Goal: Complete application form

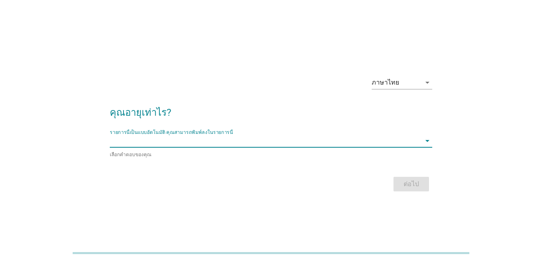
click at [181, 136] on input "รายการนี้เป็นแบบอัตโนมัติ คุณสามารถพิมพ์ลงในรายการนี้" at bounding box center [265, 140] width 311 height 13
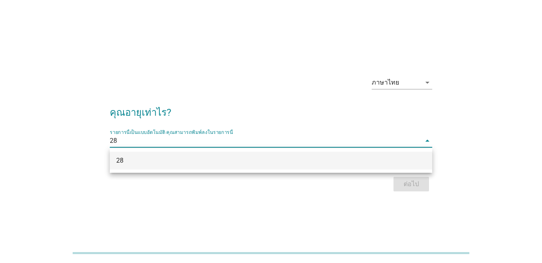
type input "28"
click at [413, 231] on div "ภาษาไทย arrow_drop_down คุณอายุเท่าไร? รายการนี้เป็นแบบอัตโนมัติ [PERSON_NAME]พ…" at bounding box center [271, 131] width 542 height 263
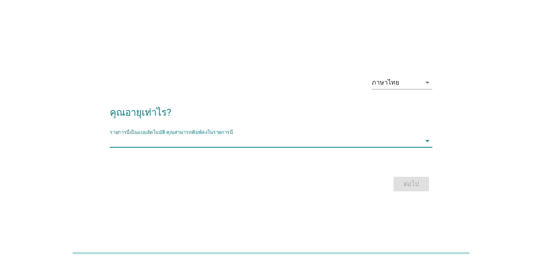
click at [229, 136] on input "รายการนี้เป็นแบบอัตโนมัติ คุณสามารถพิมพ์ลงในรายการนี้" at bounding box center [265, 140] width 311 height 13
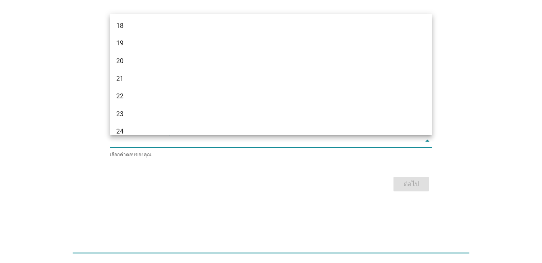
click at [226, 157] on div "เลือกคำตอบของคุณ" at bounding box center [271, 154] width 323 height 8
click at [123, 191] on div "ต่อไป" at bounding box center [271, 183] width 323 height 19
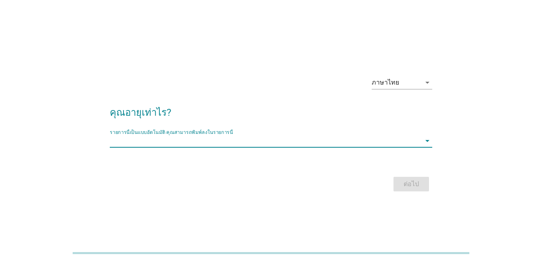
click at [160, 138] on input "รายการนี้เป็นแบบอัตโนมัติ คุณสามารถพิมพ์ลงในรายการนี้" at bounding box center [265, 140] width 311 height 13
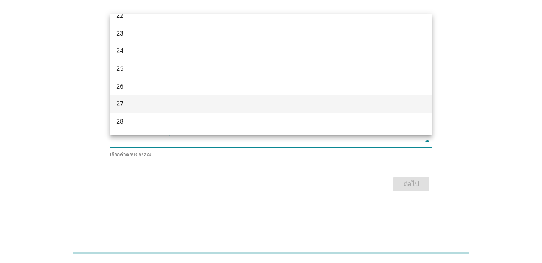
scroll to position [81, 0]
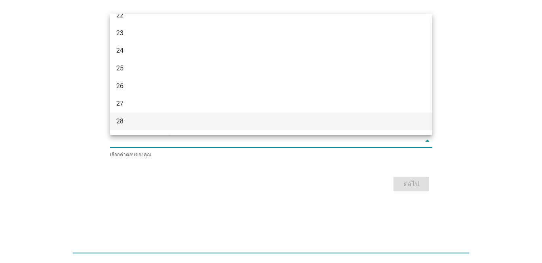
click at [128, 118] on div "28" at bounding box center [258, 121] width 284 height 10
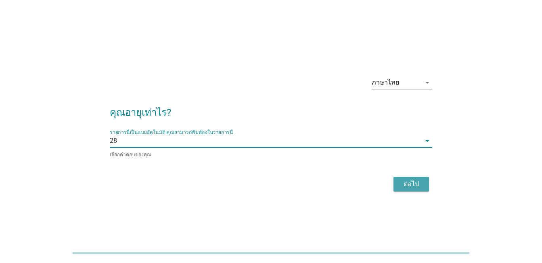
click at [406, 183] on div "ต่อไป" at bounding box center [411, 184] width 23 height 10
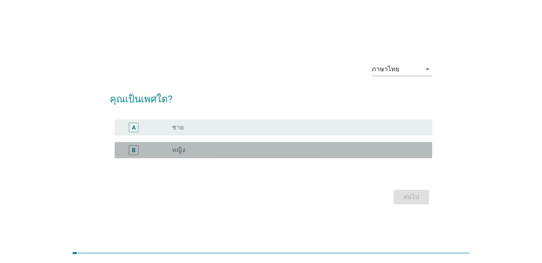
click at [160, 149] on div "B" at bounding box center [146, 150] width 51 height 10
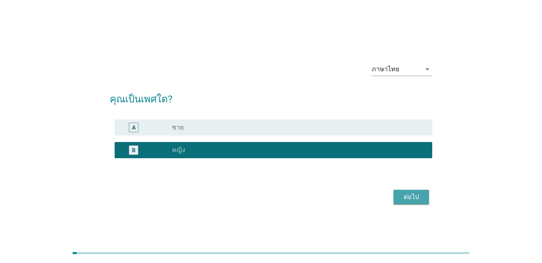
click at [410, 195] on div "ต่อไป" at bounding box center [411, 197] width 23 height 10
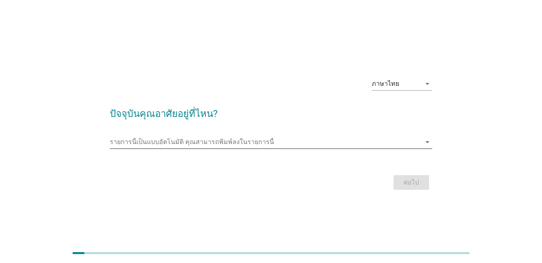
click at [188, 144] on input "รายการนี้เป็นแบบอัตโนมัติ คุณสามารถพิมพ์ลงในรายการนี้" at bounding box center [265, 141] width 311 height 13
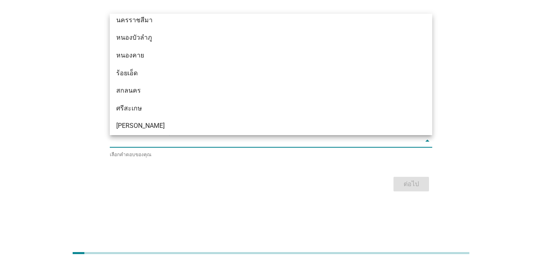
scroll to position [202, 0]
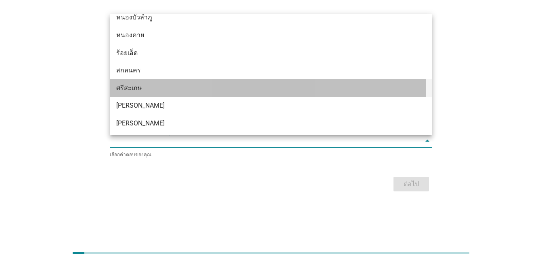
click at [148, 86] on div "ศรีสะเกษ" at bounding box center [258, 88] width 284 height 10
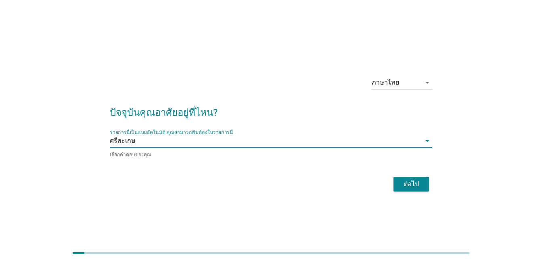
click at [404, 181] on div "ต่อไป" at bounding box center [411, 184] width 23 height 10
